Goal: Task Accomplishment & Management: Manage account settings

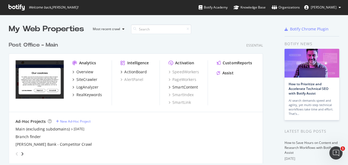
scroll to position [160, 340]
click at [95, 94] on div "RealKeywords" at bounding box center [89, 94] width 26 height 5
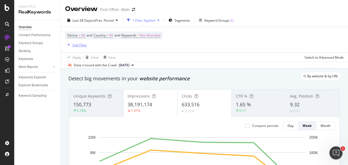
click at [85, 43] on div "Add Filter" at bounding box center [79, 45] width 14 height 5
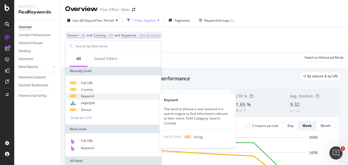
click at [94, 97] on div "Keyword" at bounding box center [113, 96] width 94 height 7
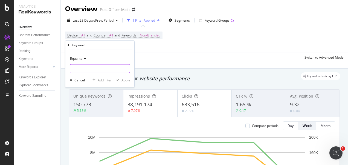
click at [95, 67] on input "text" at bounding box center [100, 68] width 60 height 9
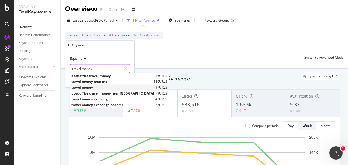
type input "travel money"
click at [97, 86] on span "travel money" at bounding box center [112, 87] width 83 height 5
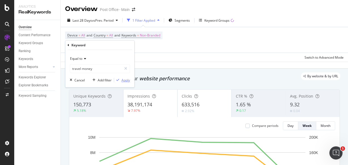
click at [127, 79] on div "Apply" at bounding box center [125, 80] width 8 height 5
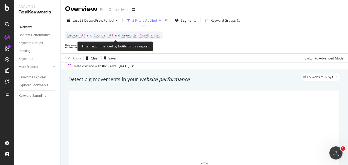
click at [111, 36] on span "All" at bounding box center [111, 35] width 4 height 8
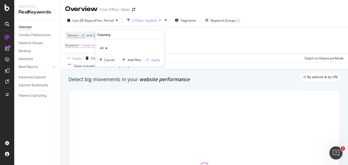
click at [103, 48] on span "All" at bounding box center [102, 48] width 4 height 5
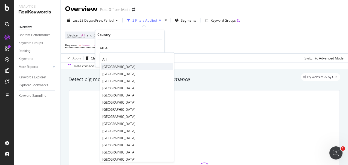
click at [113, 66] on span "[GEOGRAPHIC_DATA]" at bounding box center [118, 66] width 33 height 5
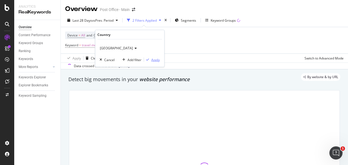
click at [154, 59] on div "Apply" at bounding box center [155, 59] width 8 height 5
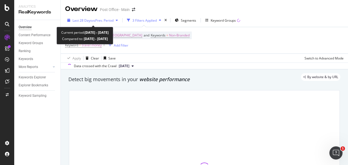
click at [114, 19] on span "vs Prev. Period" at bounding box center [103, 20] width 22 height 5
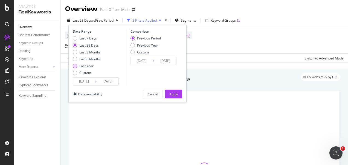
click at [87, 66] on div "Last Year" at bounding box center [86, 65] width 14 height 5
type input "2024/08/27"
type input "2023/08/28"
type input "2024/08/26"
click at [170, 94] on div "Apply" at bounding box center [173, 94] width 8 height 5
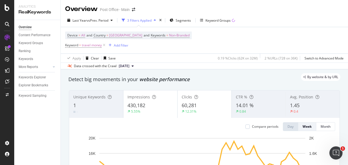
click at [308, 112] on div "0.4" at bounding box center [312, 111] width 45 height 5
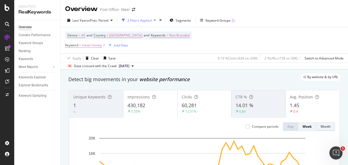
click at [321, 127] on div "Month" at bounding box center [326, 126] width 10 height 5
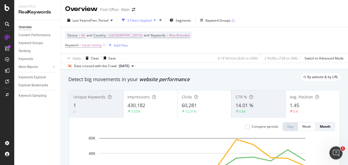
click at [217, 97] on div "Clicks" at bounding box center [205, 96] width 46 height 5
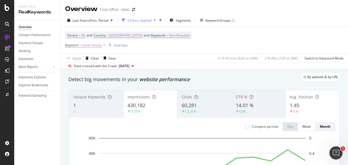
click at [171, 102] on div "430,182" at bounding box center [150, 105] width 46 height 7
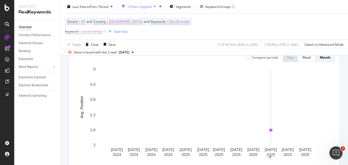
scroll to position [69, 0]
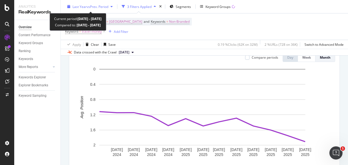
click at [105, 7] on span "vs Prev. Period" at bounding box center [98, 6] width 22 height 5
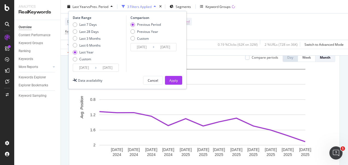
click at [111, 66] on input "[DATE]" at bounding box center [108, 68] width 22 height 8
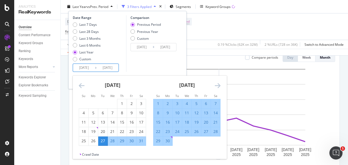
click at [219, 87] on icon "Move forward to switch to the next month." at bounding box center [218, 85] width 6 height 7
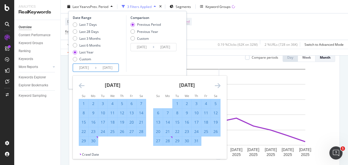
click at [219, 87] on icon "Move forward to switch to the next month." at bounding box center [218, 85] width 6 height 7
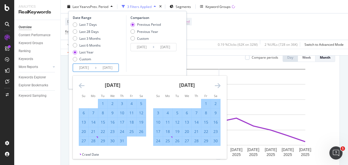
click at [219, 87] on icon "Move forward to switch to the next month." at bounding box center [218, 85] width 6 height 7
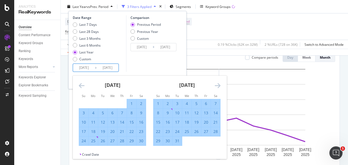
click at [219, 87] on icon "Move forward to switch to the next month." at bounding box center [218, 85] width 6 height 7
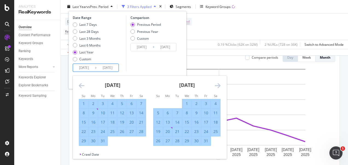
click at [219, 87] on icon "Move forward to switch to the next month." at bounding box center [218, 85] width 6 height 7
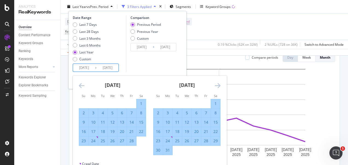
click at [219, 87] on icon "Move forward to switch to the next month." at bounding box center [218, 85] width 6 height 7
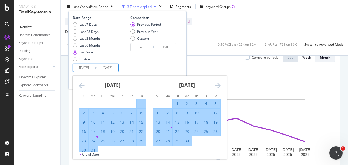
click at [219, 87] on icon "Move forward to switch to the next month." at bounding box center [218, 85] width 6 height 7
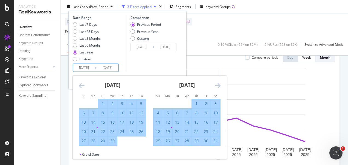
click at [219, 87] on icon "Move forward to switch to the next month." at bounding box center [218, 85] width 6 height 7
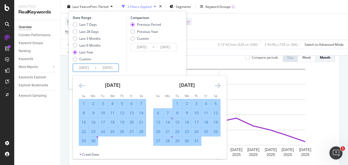
click at [219, 87] on icon "Move forward to switch to the next month." at bounding box center [218, 85] width 6 height 7
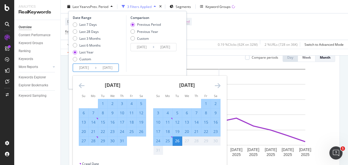
click at [219, 87] on icon "Move forward to switch to the next month." at bounding box center [218, 85] width 6 height 7
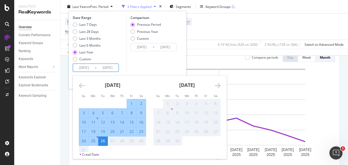
click at [219, 87] on icon "Move forward to switch to the next month." at bounding box center [218, 85] width 6 height 7
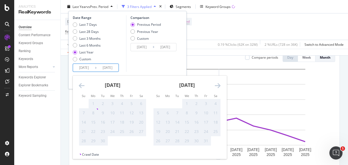
click at [82, 85] on icon "Move backward to switch to the previous month." at bounding box center [82, 85] width 6 height 7
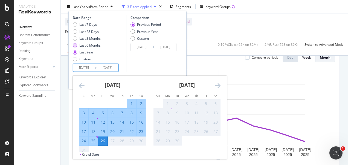
click at [84, 46] on div "Last 6 Months" at bounding box center [89, 45] width 21 height 5
type input "[DATE]"
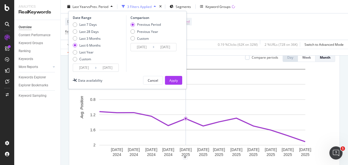
click at [175, 75] on div "Date Range Last 7 Days Last 28 Days Last 3 Months Last 6 Months Last Year Custo…" at bounding box center [127, 50] width 118 height 78
click at [182, 77] on button "Apply" at bounding box center [173, 80] width 17 height 9
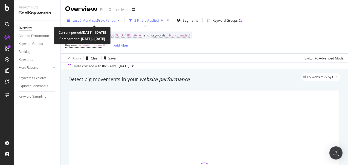
click at [113, 20] on span "vs Prev. Period" at bounding box center [105, 20] width 22 height 5
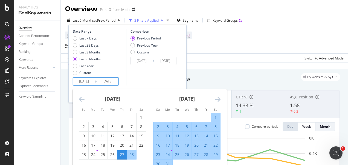
click at [114, 79] on input "[DATE]" at bounding box center [108, 81] width 22 height 8
click at [220, 100] on icon "Move forward to switch to the next month." at bounding box center [218, 99] width 6 height 7
click at [224, 100] on div "[DATE] 1 2 3 4 5 6 7 8 9 10 11 12 13 14 15 16 17 18 19 20 21 22 23 24 25 26 27 …" at bounding box center [261, 124] width 74 height 70
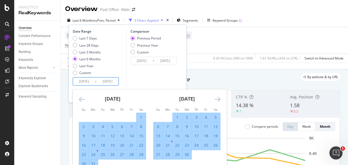
click at [221, 100] on div "[DATE] 1 2 3 4 5 6 7 8 9 10 11 12 13 14 15 16 17 18 19 20 21 22 23 24 25 26 27 …" at bounding box center [187, 124] width 74 height 70
click at [218, 98] on icon "Move forward to switch to the next month." at bounding box center [218, 99] width 6 height 7
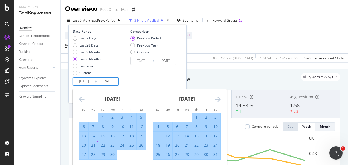
click at [218, 98] on icon "Move forward to switch to the next month." at bounding box center [218, 99] width 6 height 7
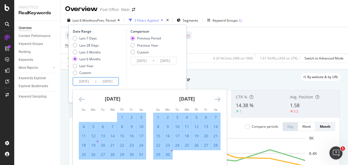
click at [218, 98] on icon "Move forward to switch to the next month." at bounding box center [218, 99] width 6 height 7
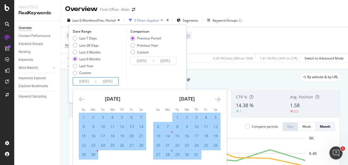
click at [218, 98] on icon "Move forward to switch to the next month." at bounding box center [218, 99] width 6 height 7
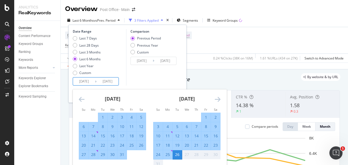
click at [218, 98] on icon "Move forward to switch to the next month." at bounding box center [218, 99] width 6 height 7
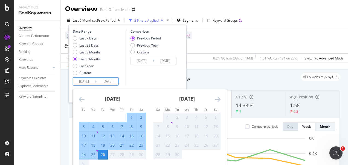
click at [218, 98] on icon "Move forward to switch to the next month." at bounding box center [218, 99] width 6 height 7
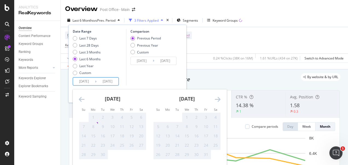
click at [218, 98] on icon "Move forward to switch to the next month." at bounding box center [218, 99] width 6 height 7
click at [80, 100] on icon "Move backward to switch to the previous month." at bounding box center [82, 99] width 6 height 7
click at [97, 123] on div "Not available. Monday, September 8, 2025" at bounding box center [97, 123] width 2 height 2
click at [94, 39] on div "Last 7 Days" at bounding box center [88, 38] width 18 height 5
type input "[DATE]"
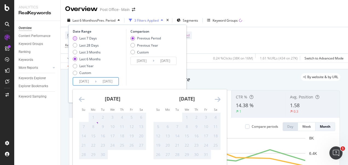
type input "[DATE]"
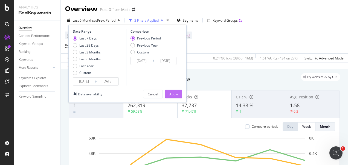
click at [176, 92] on div "Apply" at bounding box center [173, 94] width 8 height 5
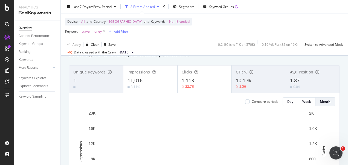
scroll to position [25, 0]
click at [292, 102] on button "Day" at bounding box center [290, 101] width 15 height 9
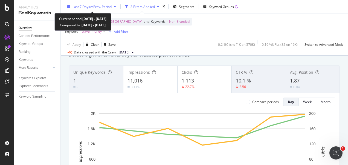
click at [97, 7] on span "vs Prev. Period" at bounding box center [101, 6] width 22 height 5
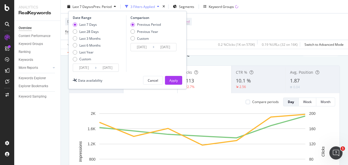
click at [109, 69] on input "[DATE]" at bounding box center [108, 68] width 22 height 8
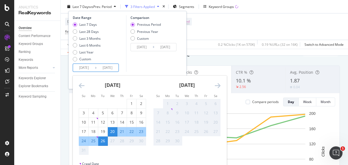
click at [171, 109] on div "Not available. Monday, September 8, 2025" at bounding box center [172, 109] width 2 height 2
click at [97, 136] on div "Selected. Monday, August 25, 2025" at bounding box center [97, 137] width 2 height 2
type input "[DATE]"
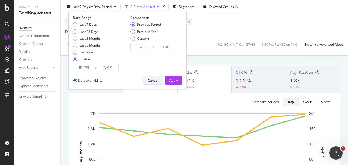
click at [154, 80] on div "Cancel" at bounding box center [153, 80] width 10 height 5
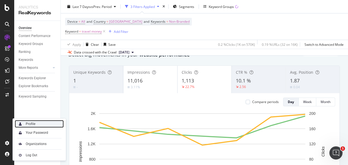
click at [42, 126] on div "Profile" at bounding box center [39, 124] width 49 height 8
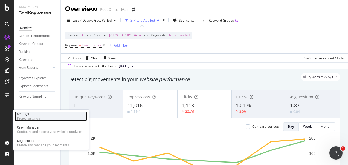
click at [29, 118] on div "Project settings" at bounding box center [28, 118] width 23 height 4
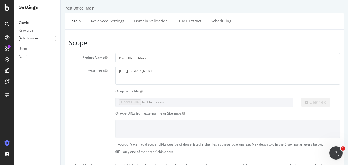
click at [33, 38] on div "Data Sources" at bounding box center [29, 39] width 20 height 6
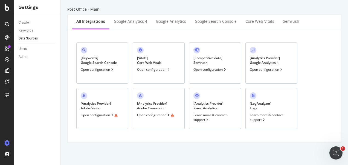
click at [112, 72] on div "[ Keywords ] Google Search Console Open configuration" at bounding box center [102, 62] width 52 height 41
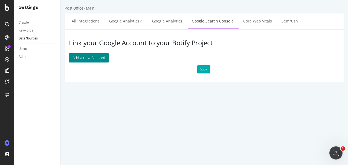
click at [94, 55] on button "Add a new Account" at bounding box center [89, 57] width 40 height 9
click at [94, 59] on button "Add a new Account" at bounding box center [89, 57] width 40 height 9
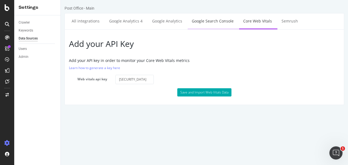
click at [222, 21] on link "Google Search Console" at bounding box center [213, 20] width 50 height 15
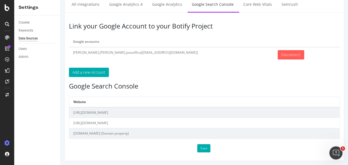
scroll to position [17, 0]
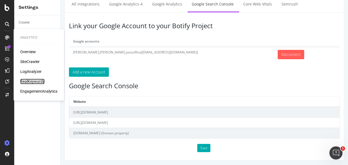
click at [33, 79] on div "RealKeywords" at bounding box center [32, 81] width 24 height 5
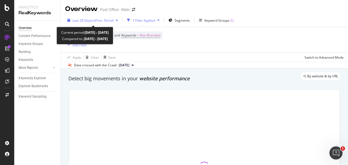
click at [117, 19] on div "button" at bounding box center [117, 20] width 7 height 3
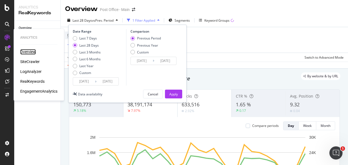
click at [29, 52] on div "Overview" at bounding box center [28, 51] width 16 height 5
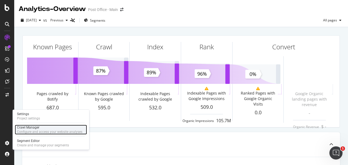
click at [40, 127] on div "Crawl Manager" at bounding box center [49, 127] width 65 height 4
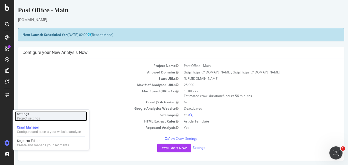
click at [24, 118] on div "Project settings" at bounding box center [28, 118] width 23 height 4
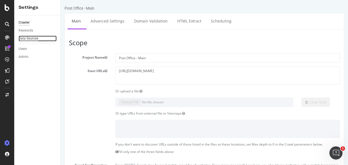
click at [31, 39] on div "Data Sources" at bounding box center [29, 39] width 20 height 6
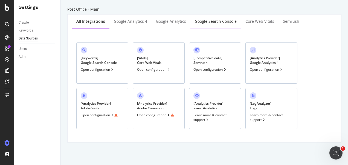
click at [228, 24] on div "Google Search Console" at bounding box center [215, 21] width 51 height 15
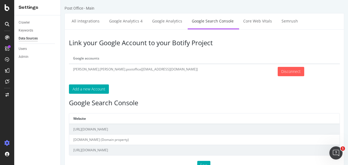
scroll to position [0, 0]
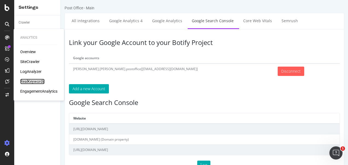
click at [43, 80] on div "RealKeywords" at bounding box center [32, 81] width 24 height 5
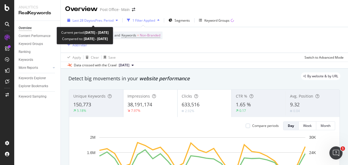
click at [115, 22] on div "button" at bounding box center [117, 20] width 7 height 3
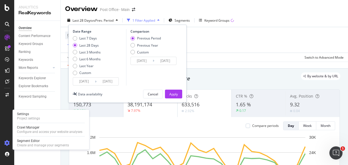
click at [8, 144] on icon at bounding box center [6, 142] width 5 height 5
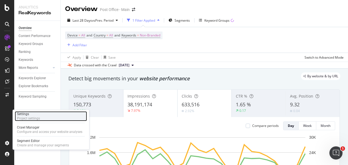
click at [40, 117] on div "Project settings" at bounding box center [28, 118] width 23 height 4
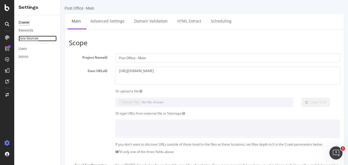
click at [37, 36] on div "Data Sources" at bounding box center [29, 39] width 20 height 6
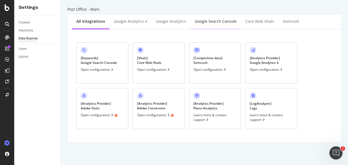
click at [209, 25] on div "Google Search Console" at bounding box center [215, 21] width 51 height 15
